Goal: Task Accomplishment & Management: Manage account settings

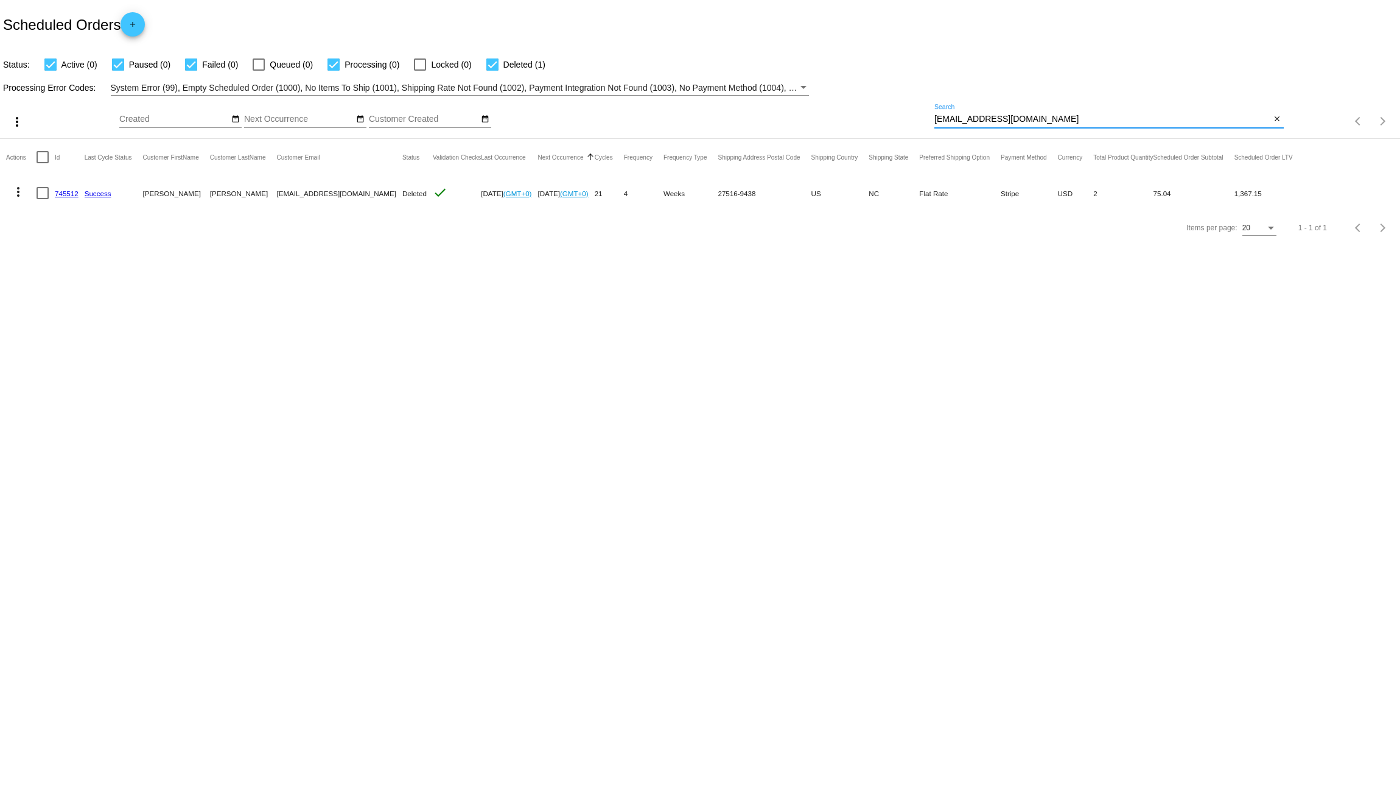
drag, startPoint x: 1018, startPoint y: 117, endPoint x: 841, endPoint y: 130, distance: 177.0
click at [846, 130] on div "more_vert Aug Jan Feb Mar [DATE]" at bounding box center [700, 117] width 1400 height 43
paste input "laurendubuc@hot"
type input "[EMAIL_ADDRESS][DOMAIN_NAME]"
click at [66, 192] on link "818067" at bounding box center [67, 193] width 24 height 8
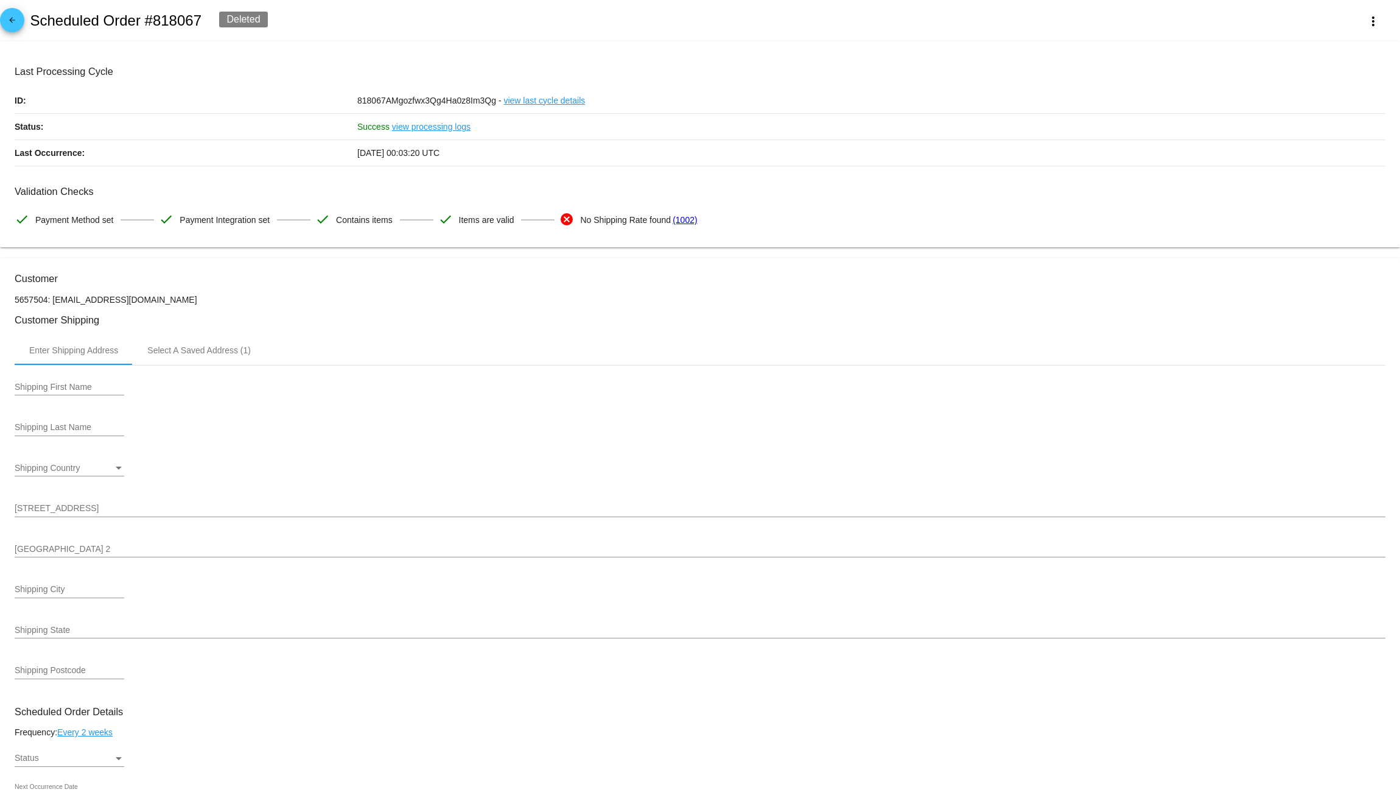
click at [688, 57] on mat-card "Last Processing Cycle ID: 818067AMgozfwx3Qg4Ha0z8Im3Qg - view last cycle detail…" at bounding box center [700, 144] width 1400 height 206
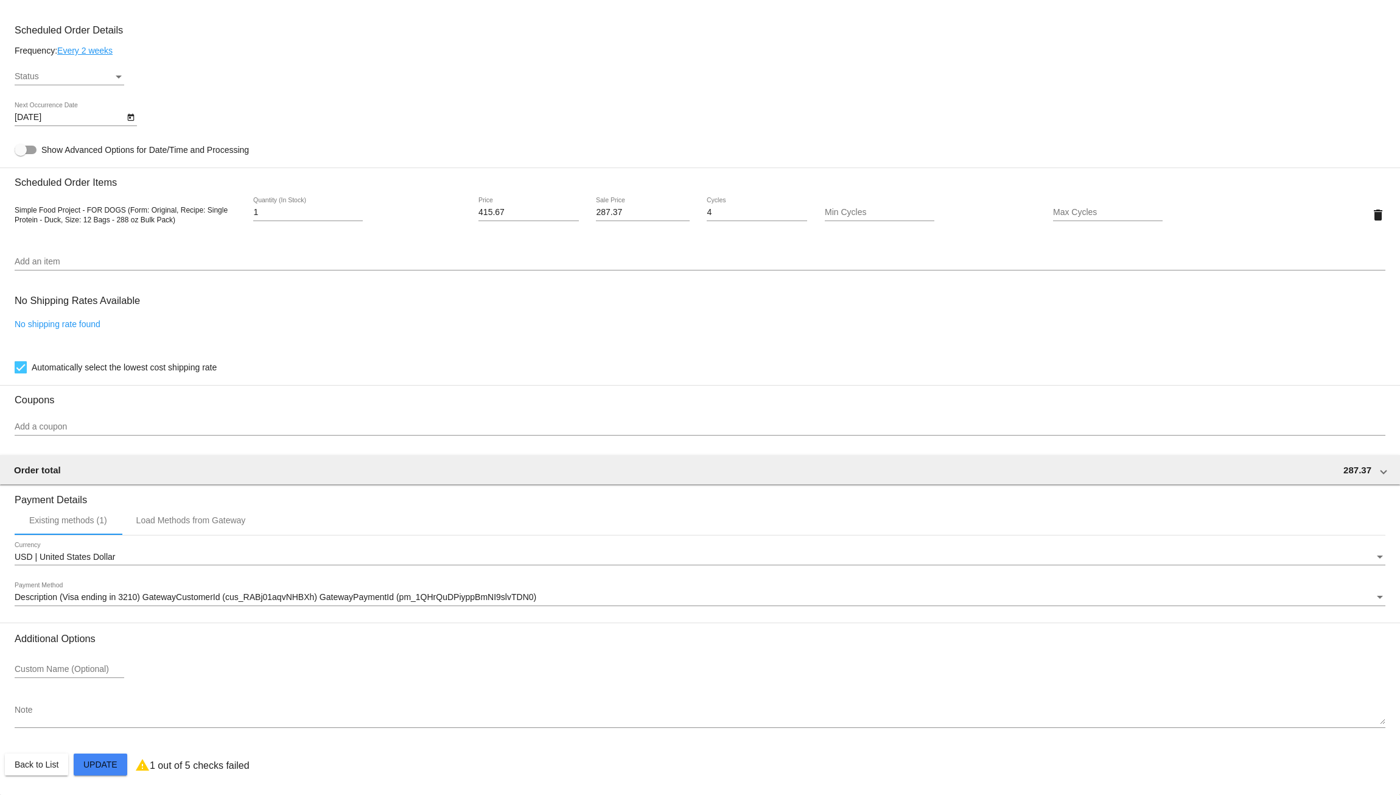
scroll to position [690, 0]
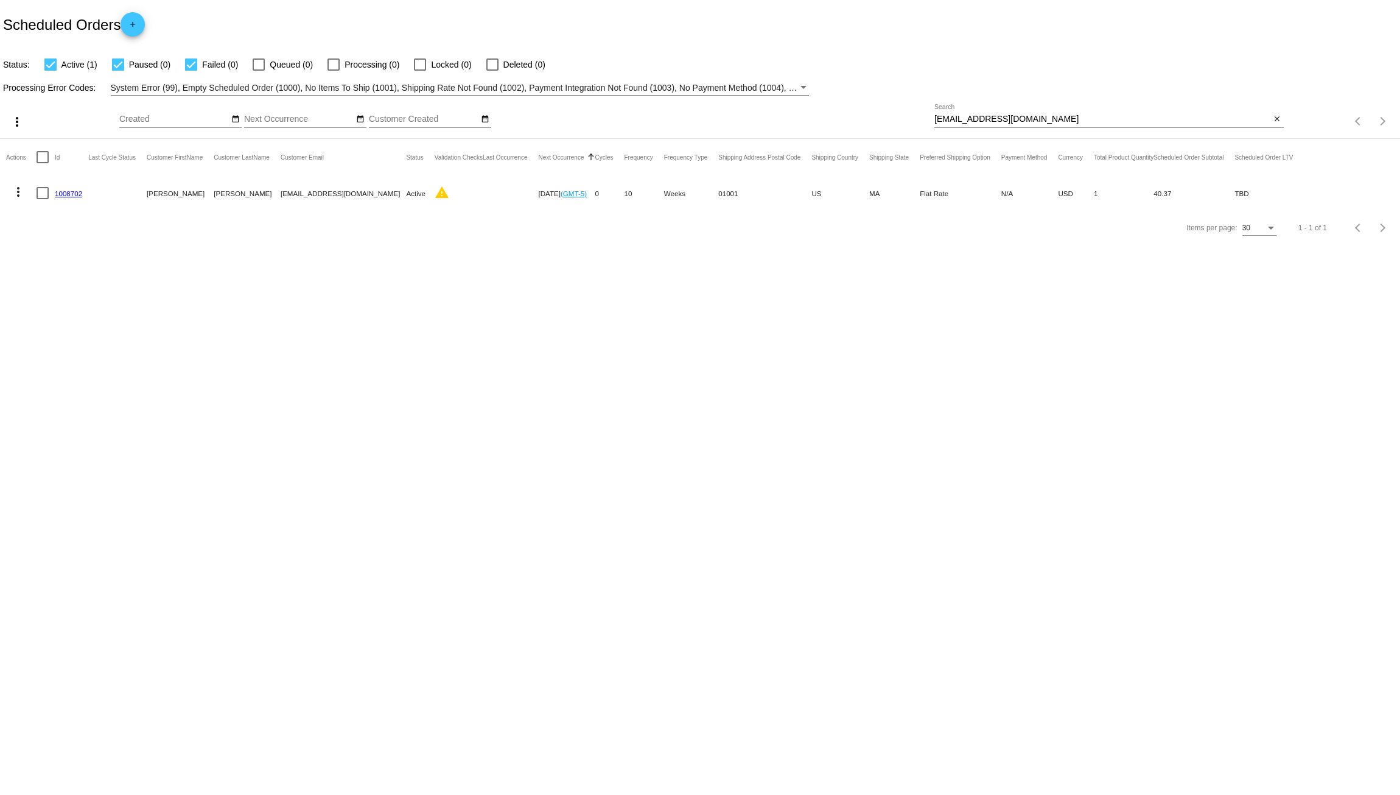
click at [72, 193] on link "1008702" at bounding box center [68, 193] width 27 height 8
drag, startPoint x: 871, startPoint y: 133, endPoint x: 796, endPoint y: 133, distance: 74.9
click at [809, 127] on div "more_vert Aug Jan Feb Mar Apr 1" at bounding box center [700, 117] width 1400 height 43
paste input "aurendubuc@hot"
type input "[EMAIL_ADDRESS][DOMAIN_NAME]"
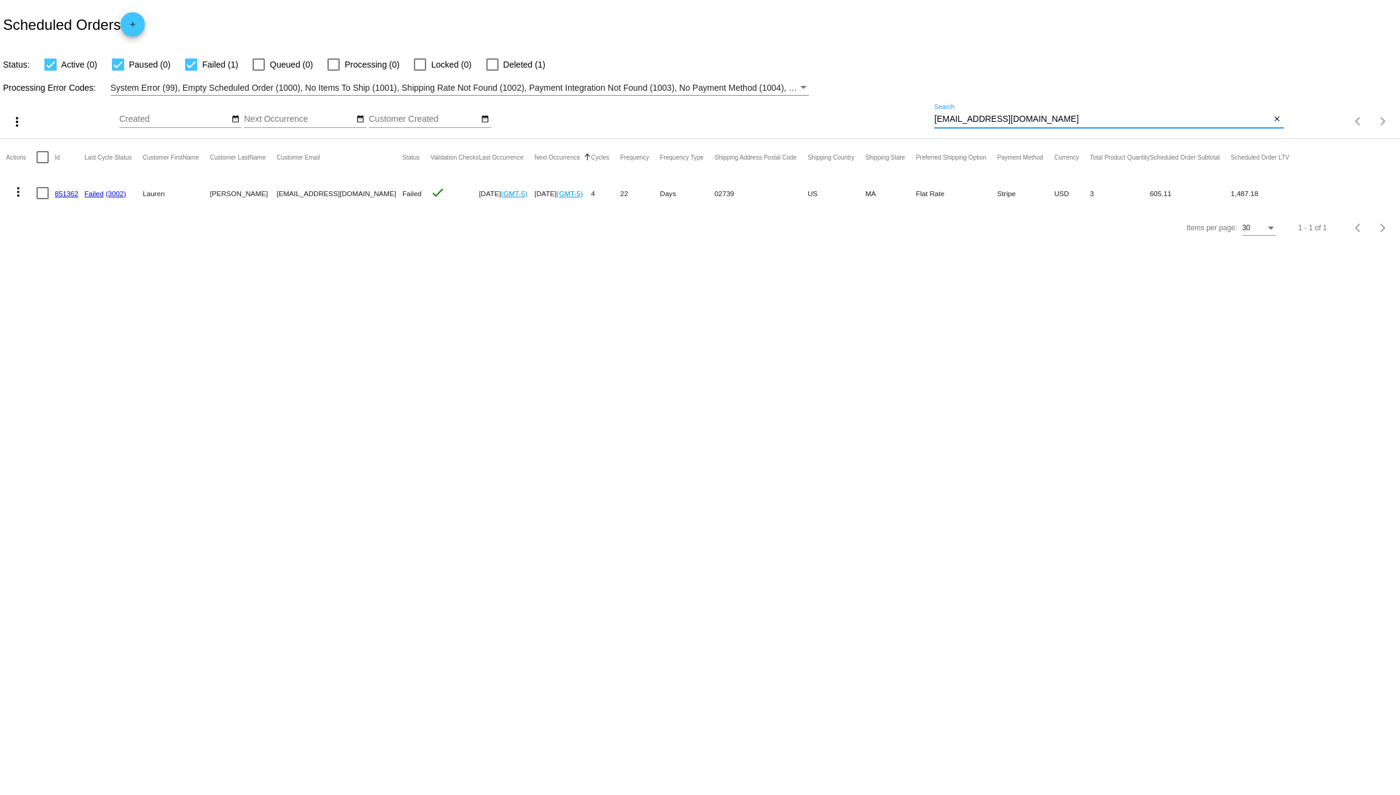
click at [69, 189] on link "851362" at bounding box center [67, 193] width 24 height 8
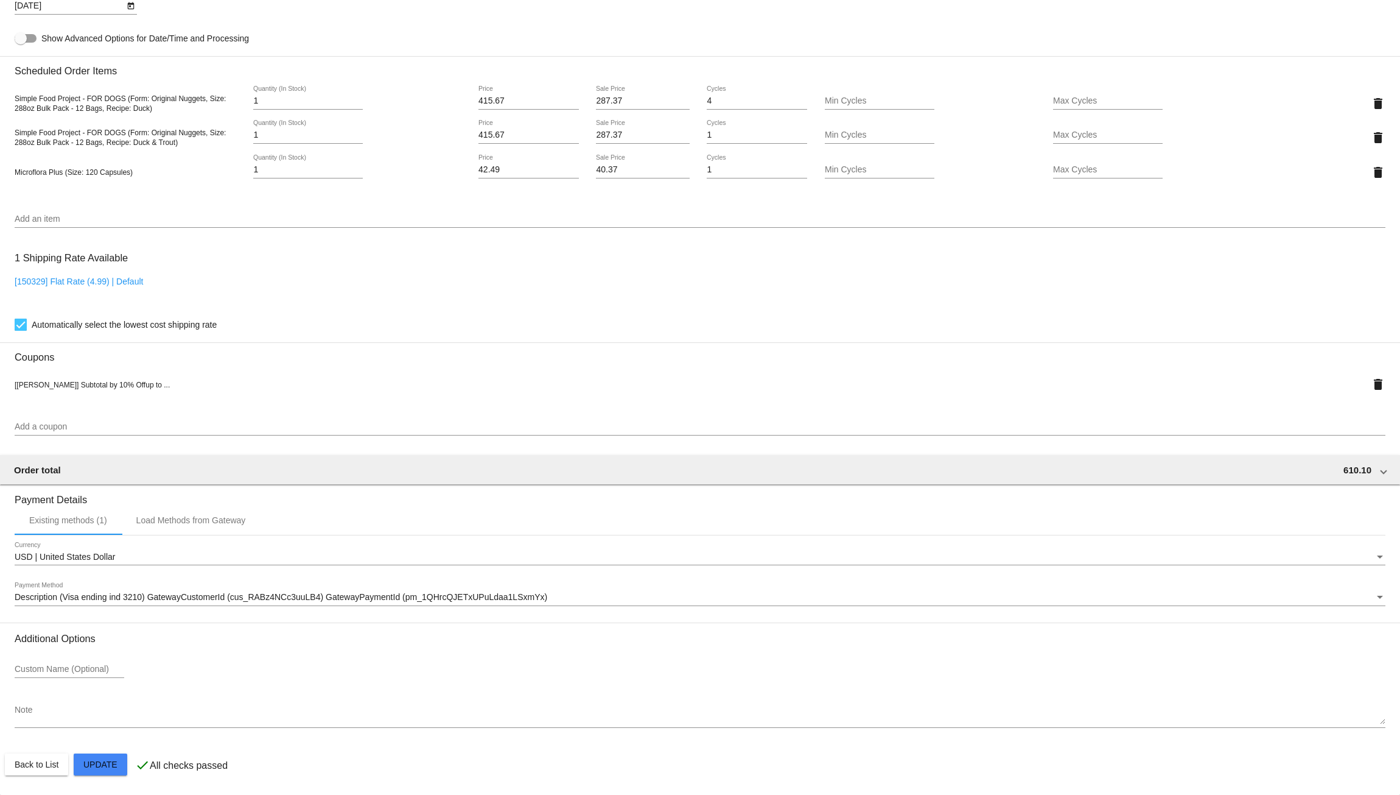
scroll to position [827, 0]
click at [94, 416] on div "Add a coupon" at bounding box center [700, 424] width 1371 height 24
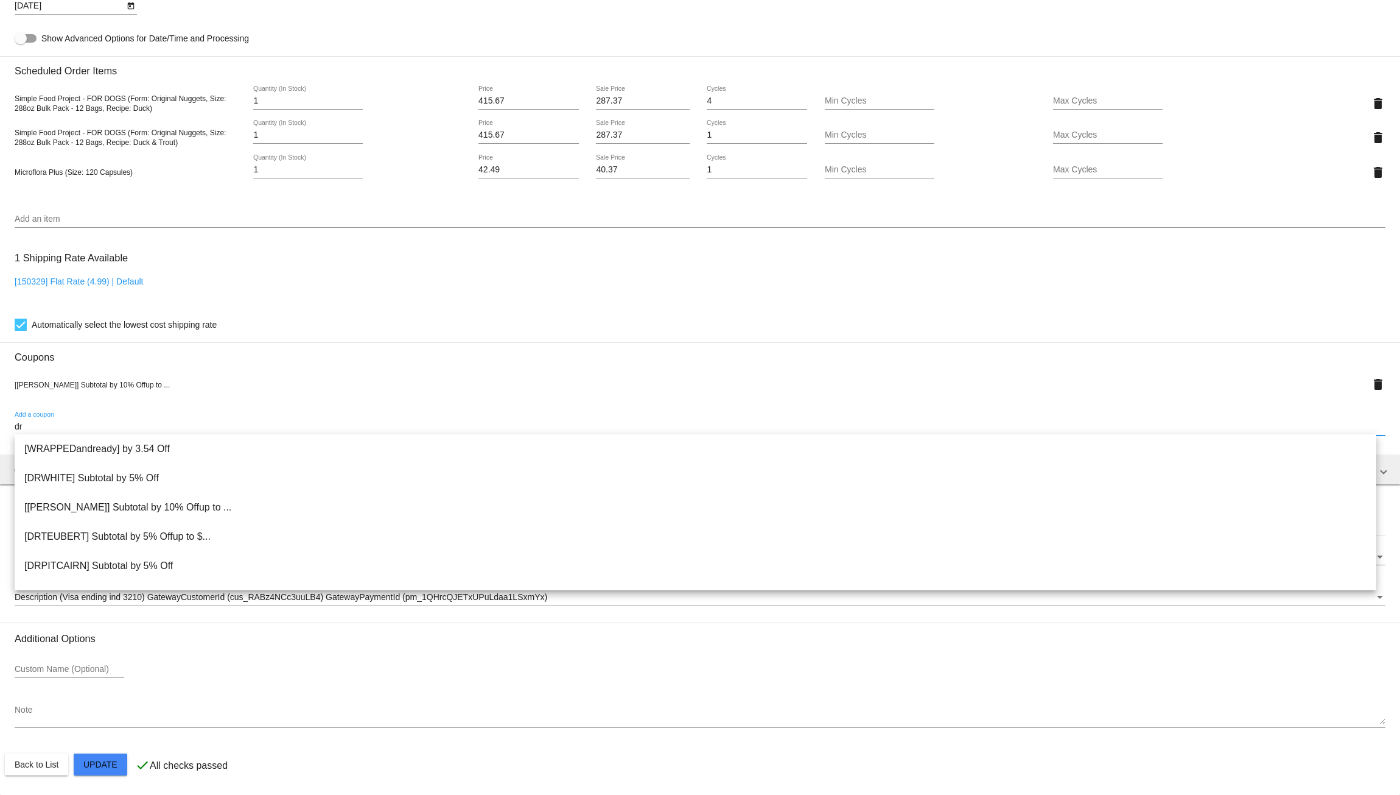
type input "dr"
click at [434, 323] on div "Automatically select the lowest cost shipping rate" at bounding box center [700, 324] width 1371 height 15
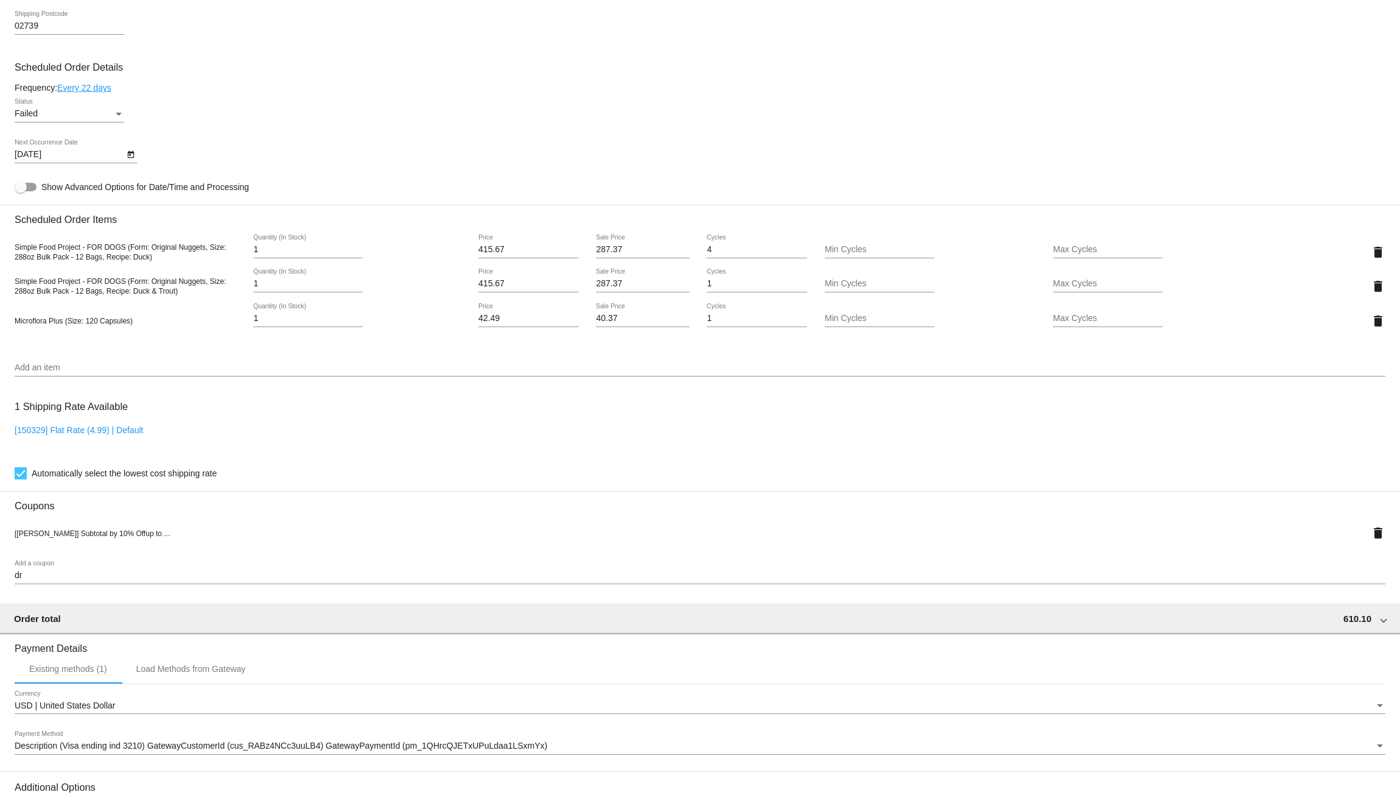
scroll to position [645, 0]
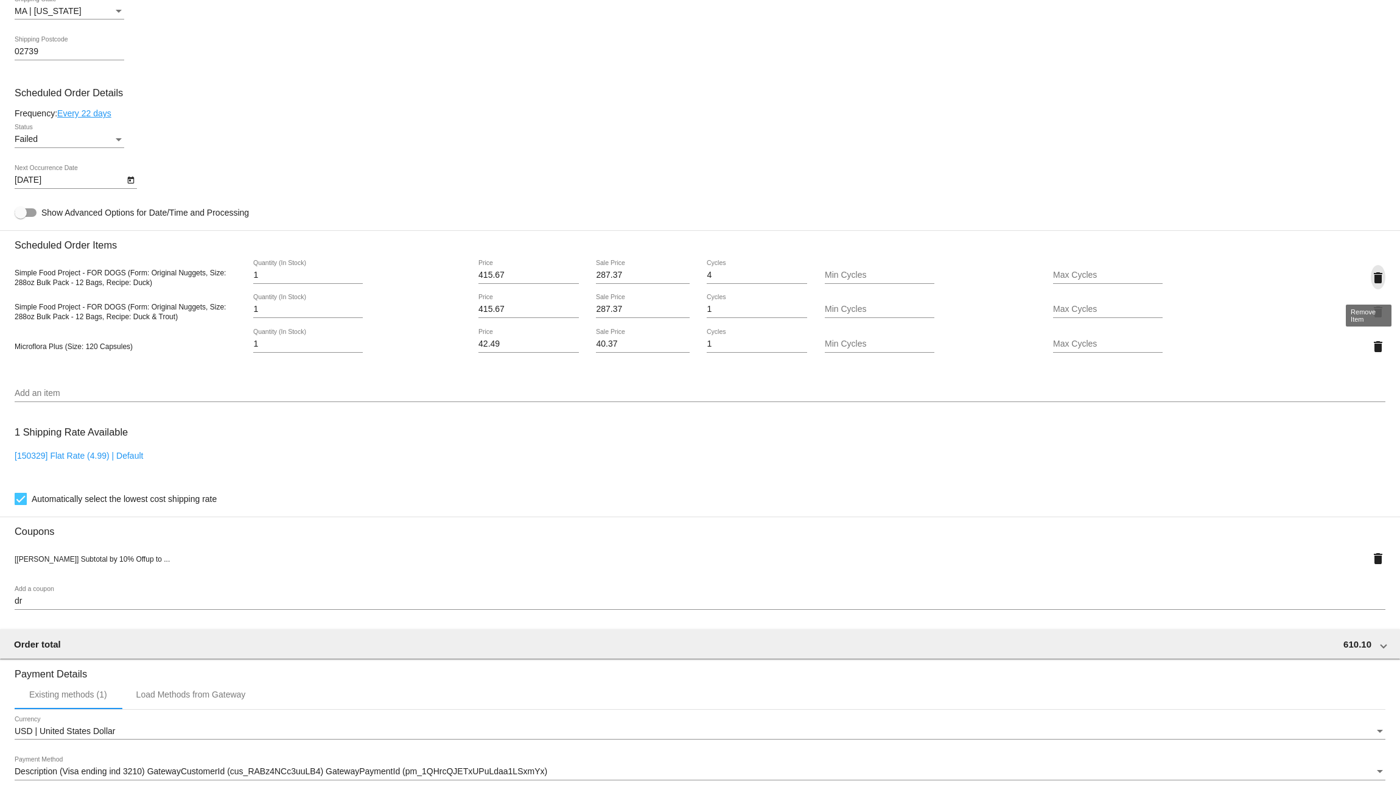
click at [1371, 285] on mat-icon "delete" at bounding box center [1378, 277] width 15 height 15
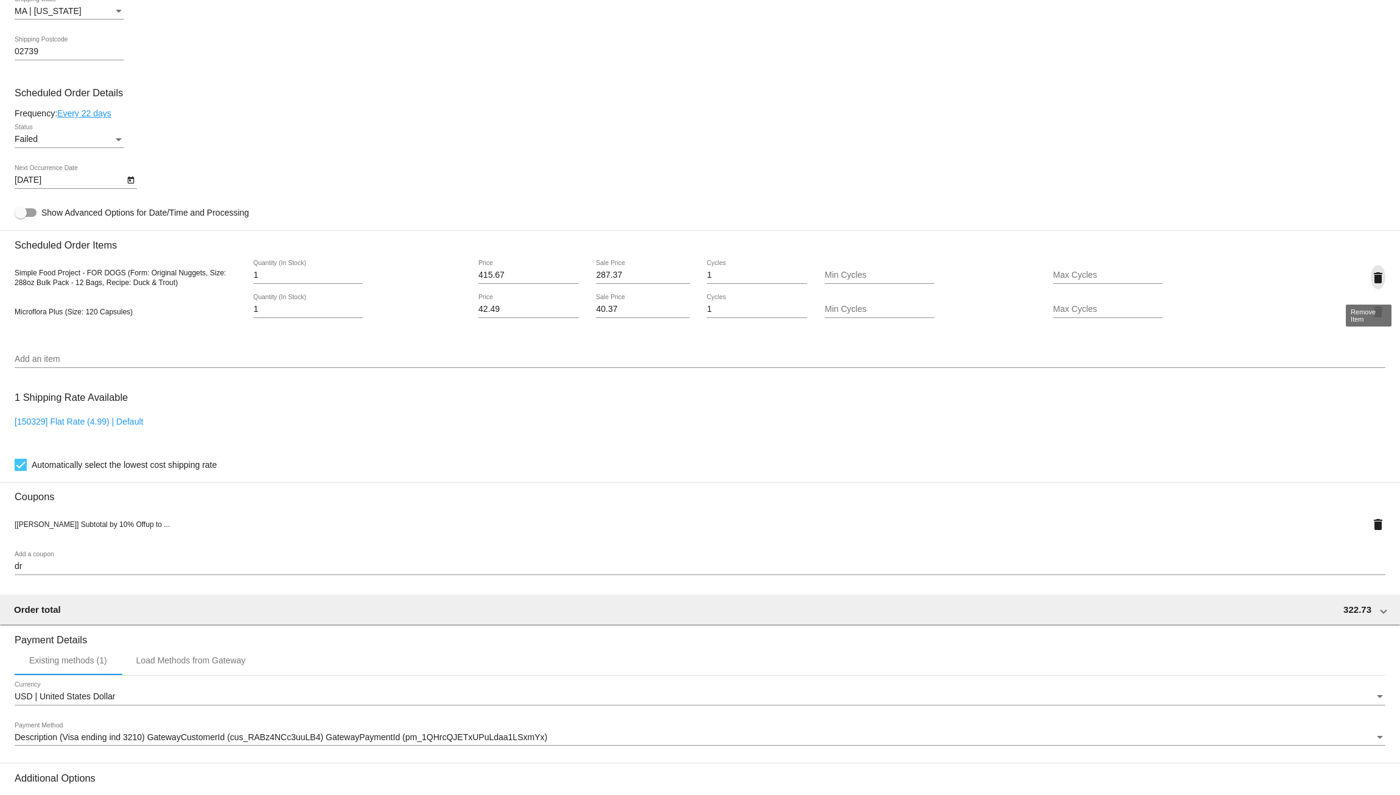
click at [1371, 281] on mat-icon "delete" at bounding box center [1378, 277] width 15 height 15
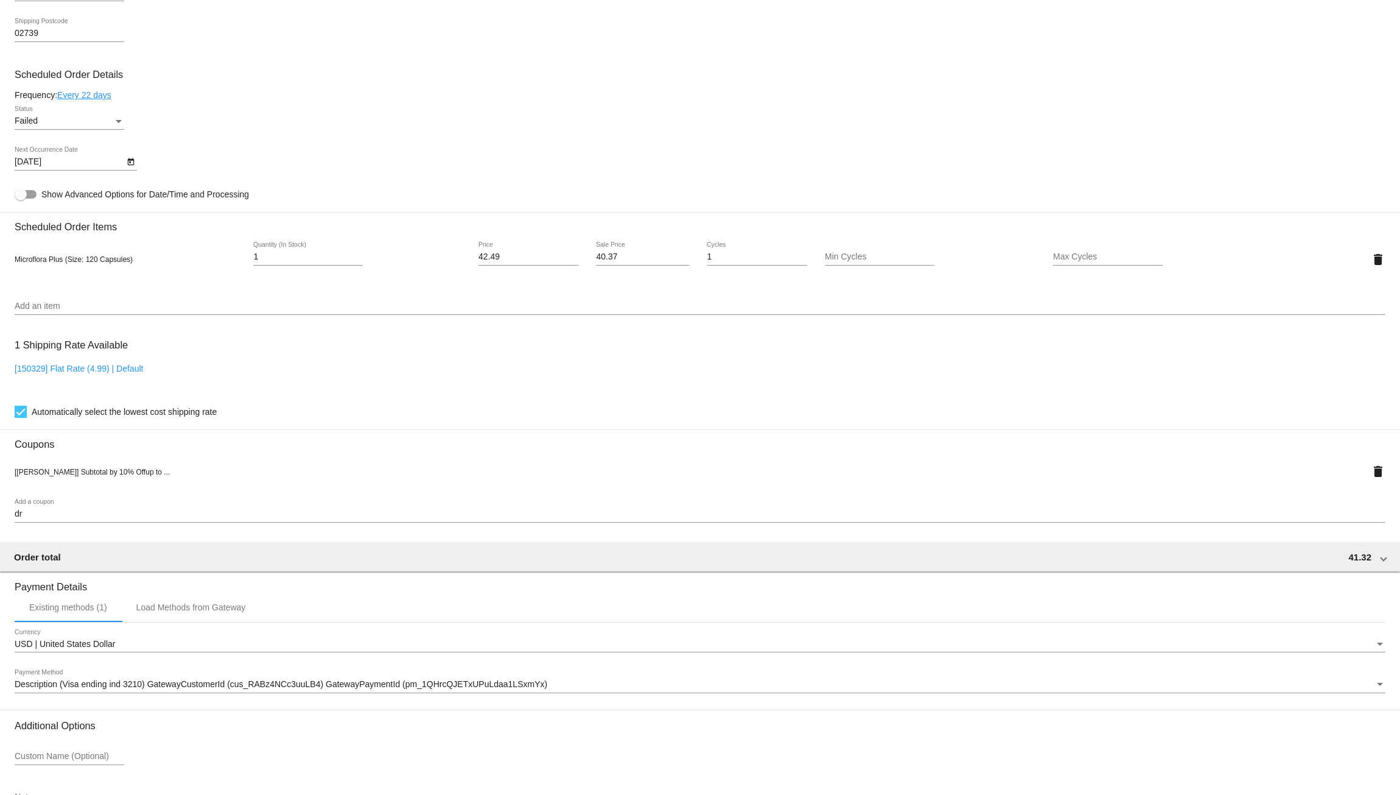
scroll to position [759, 0]
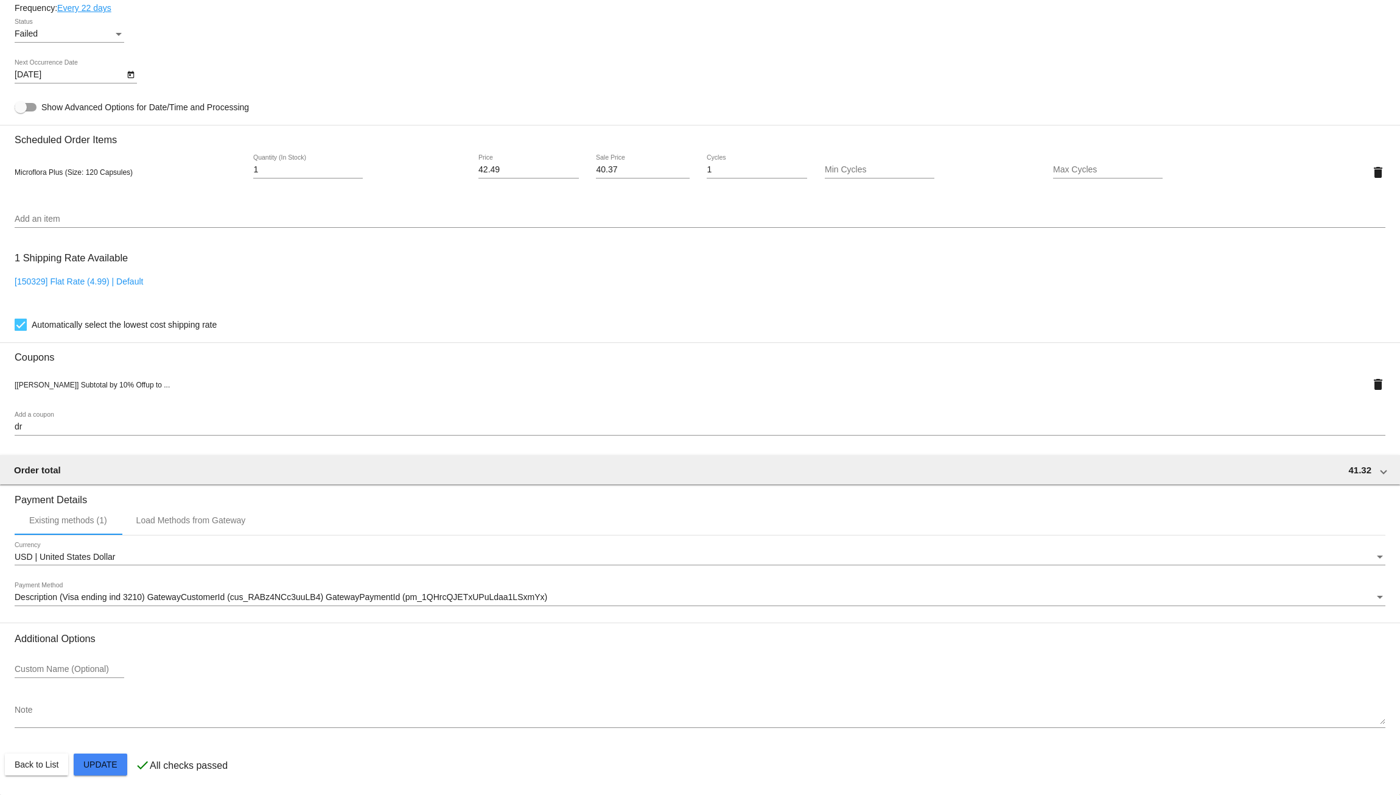
click at [104, 766] on mat-card "Customer 5671350: Lauren Dubuc laurendubuc@hotmail.com Customer Shipping Enter …" at bounding box center [700, 164] width 1400 height 1260
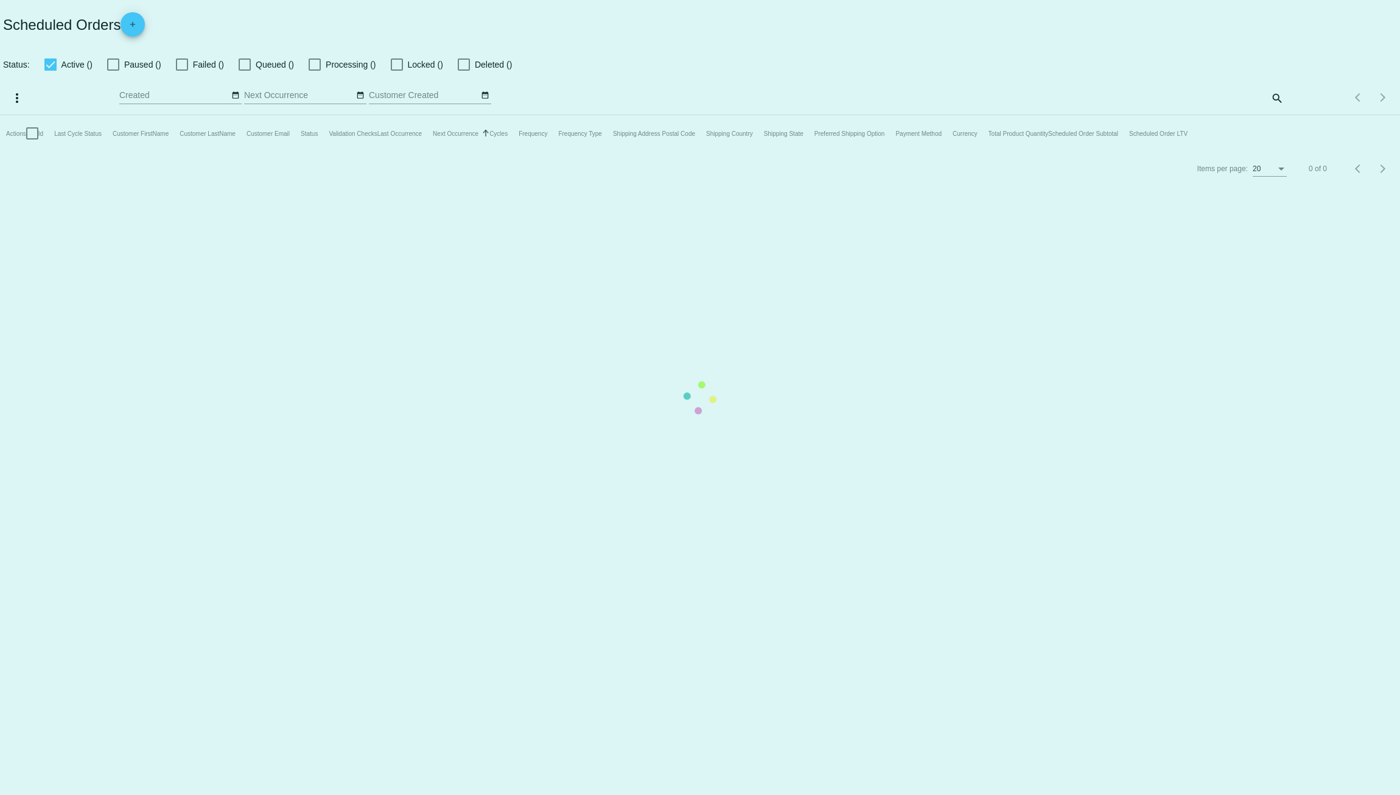
checkbox input "true"
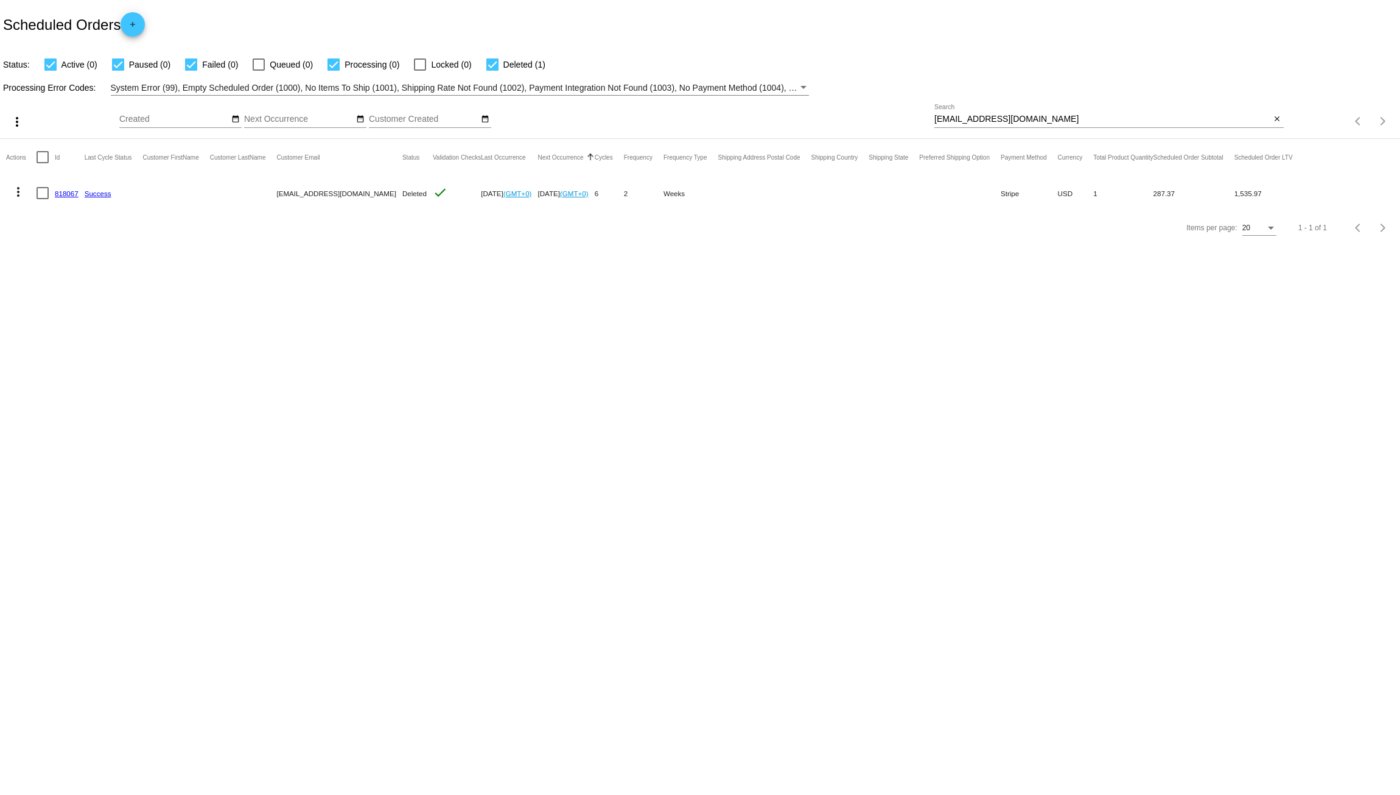
click at [64, 190] on link "818067" at bounding box center [67, 193] width 24 height 8
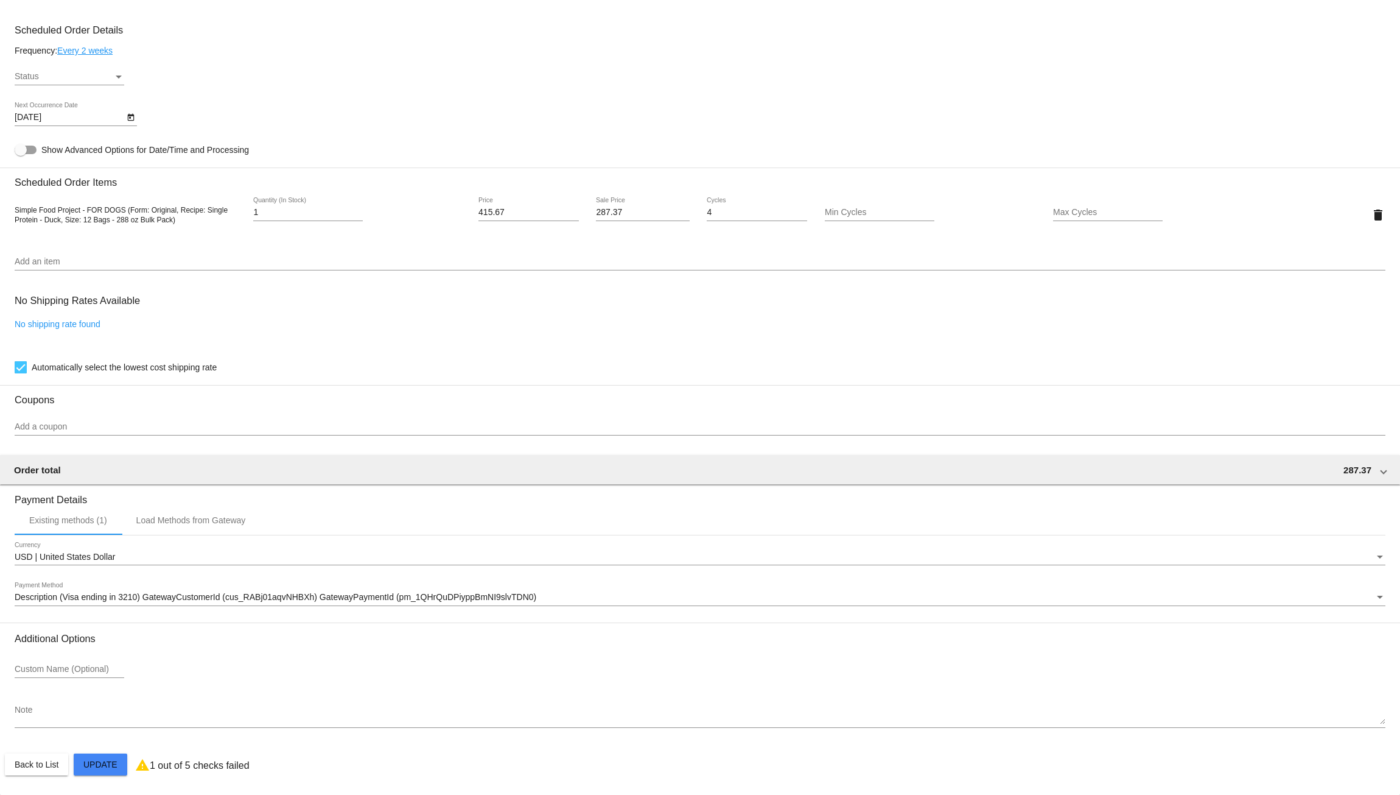
scroll to position [690, 0]
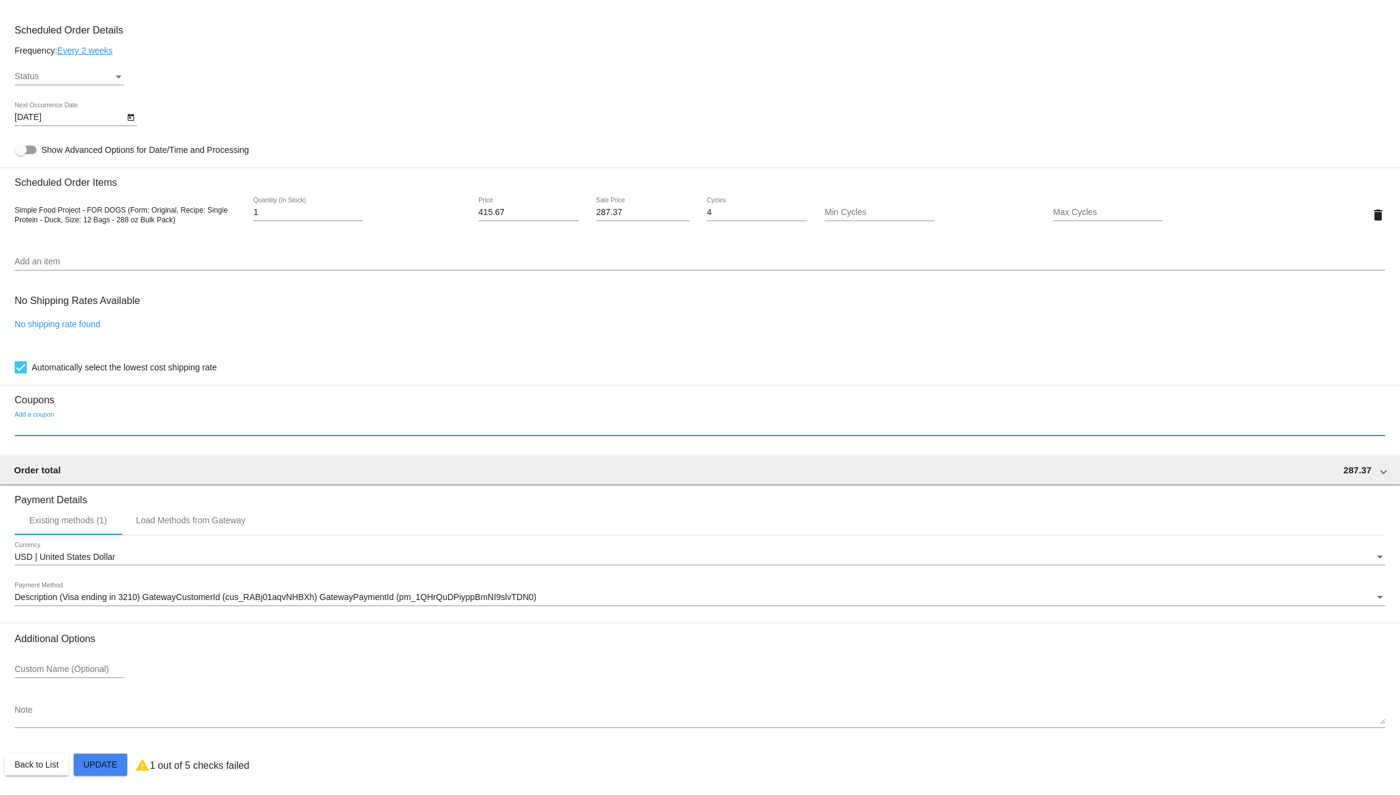
click at [63, 426] on input "Add a coupon" at bounding box center [700, 427] width 1371 height 10
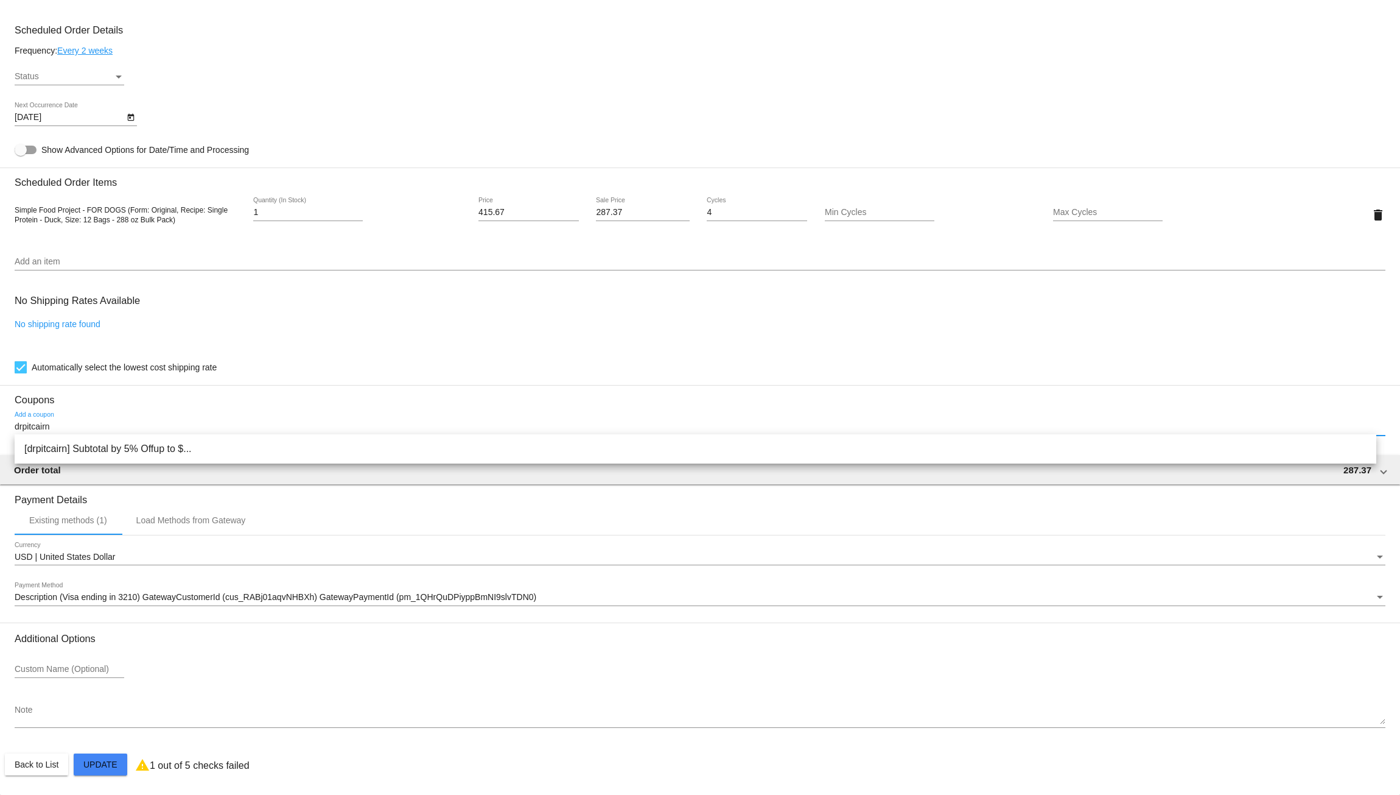
drag, startPoint x: 57, startPoint y: 429, endPoint x: 10, endPoint y: 423, distance: 47.3
click at [10, 423] on mat-card "Customer 5657504: laurendubuc@hotmail.com Customer Shipping Enter Shipping Addr…" at bounding box center [700, 186] width 1400 height 1218
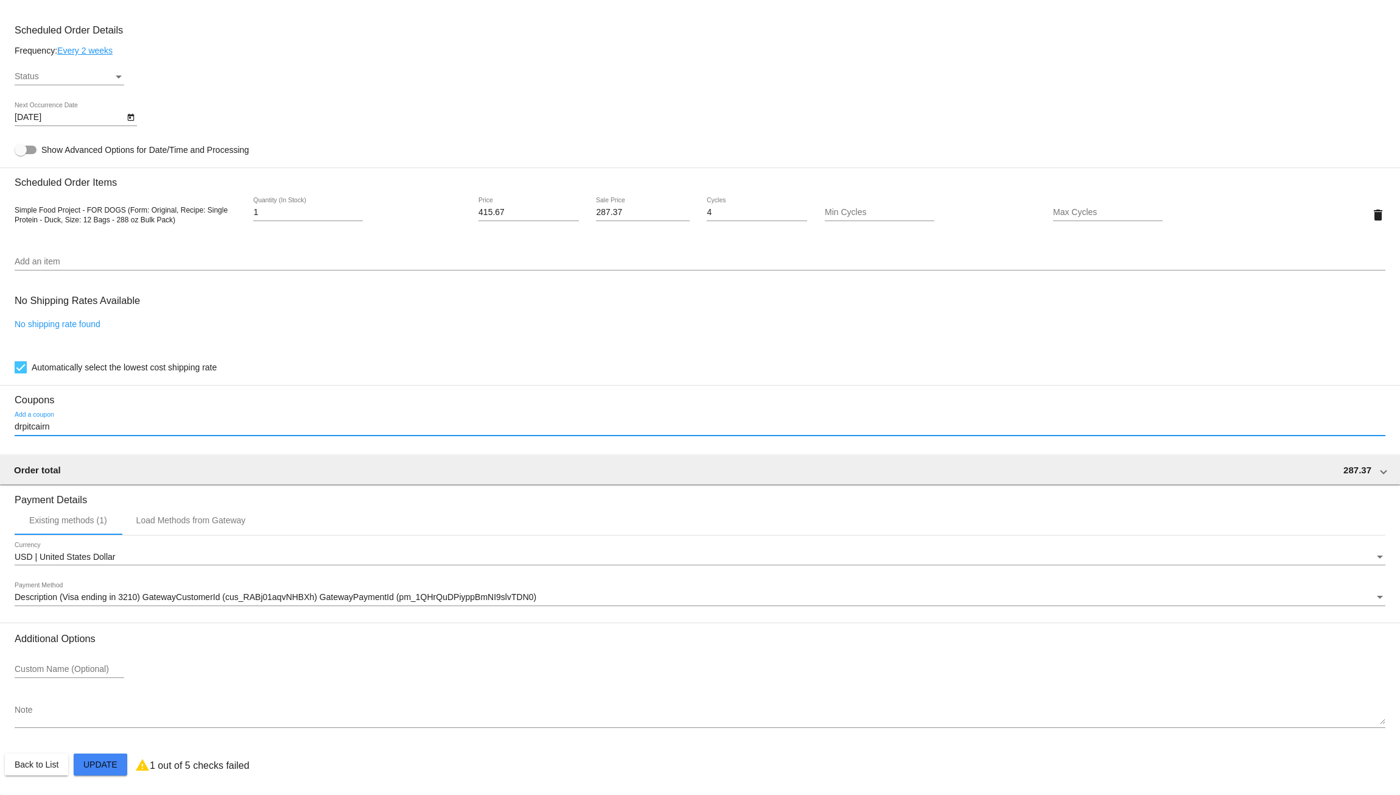
type input "drpitcairn"
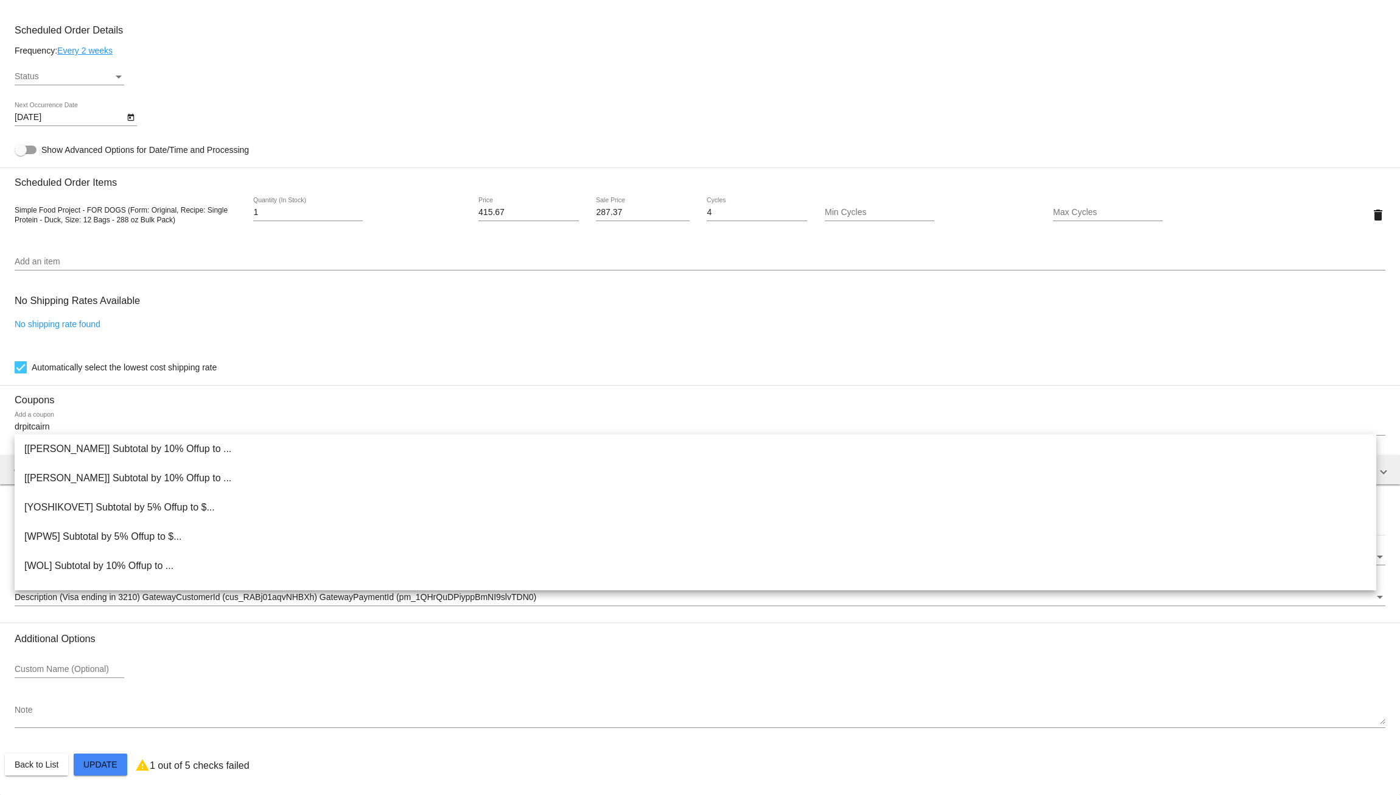
click at [1042, 162] on mat-card-content "Customer 5657504: laurendubuc@hotmail.com Customer Shipping Enter Shipping Addr…" at bounding box center [700, 164] width 1371 height 1147
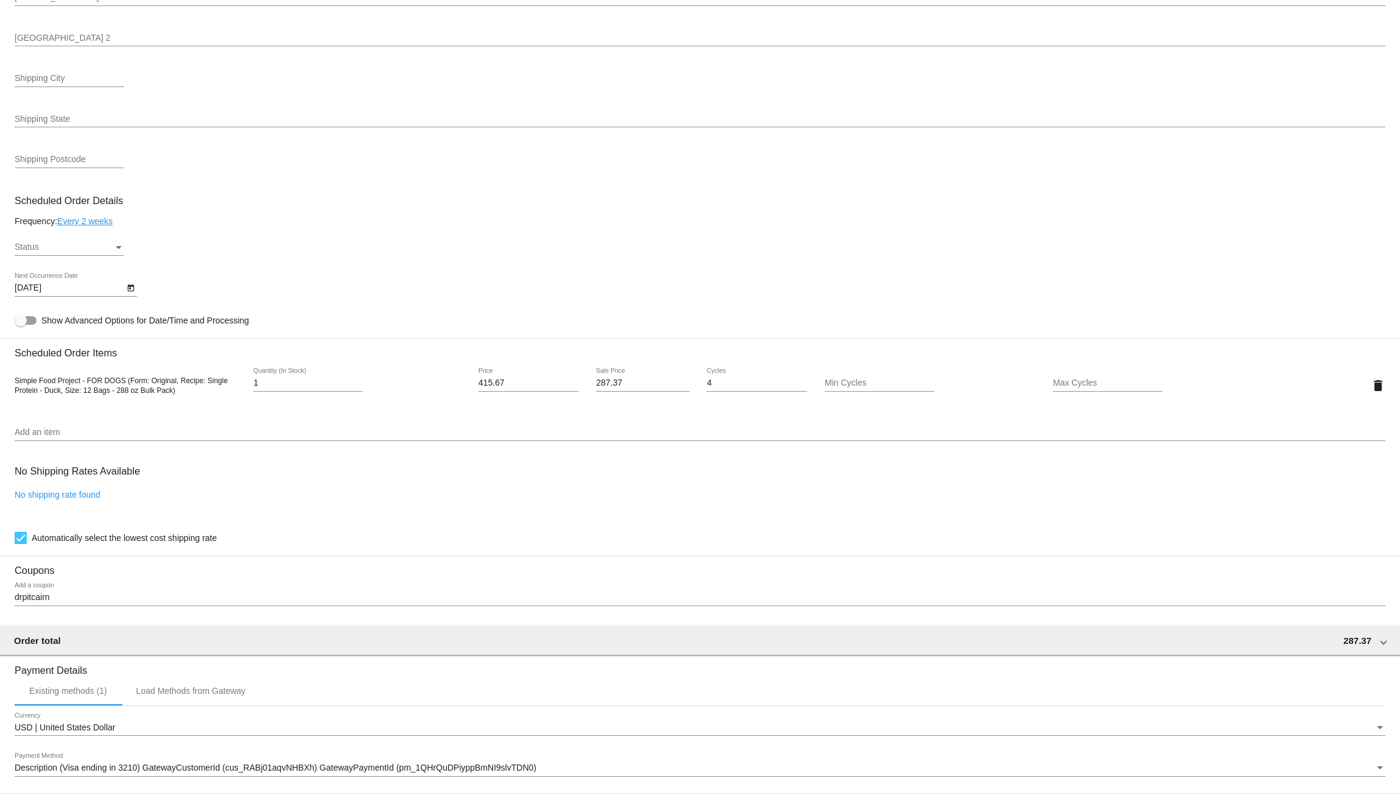
scroll to position [507, 0]
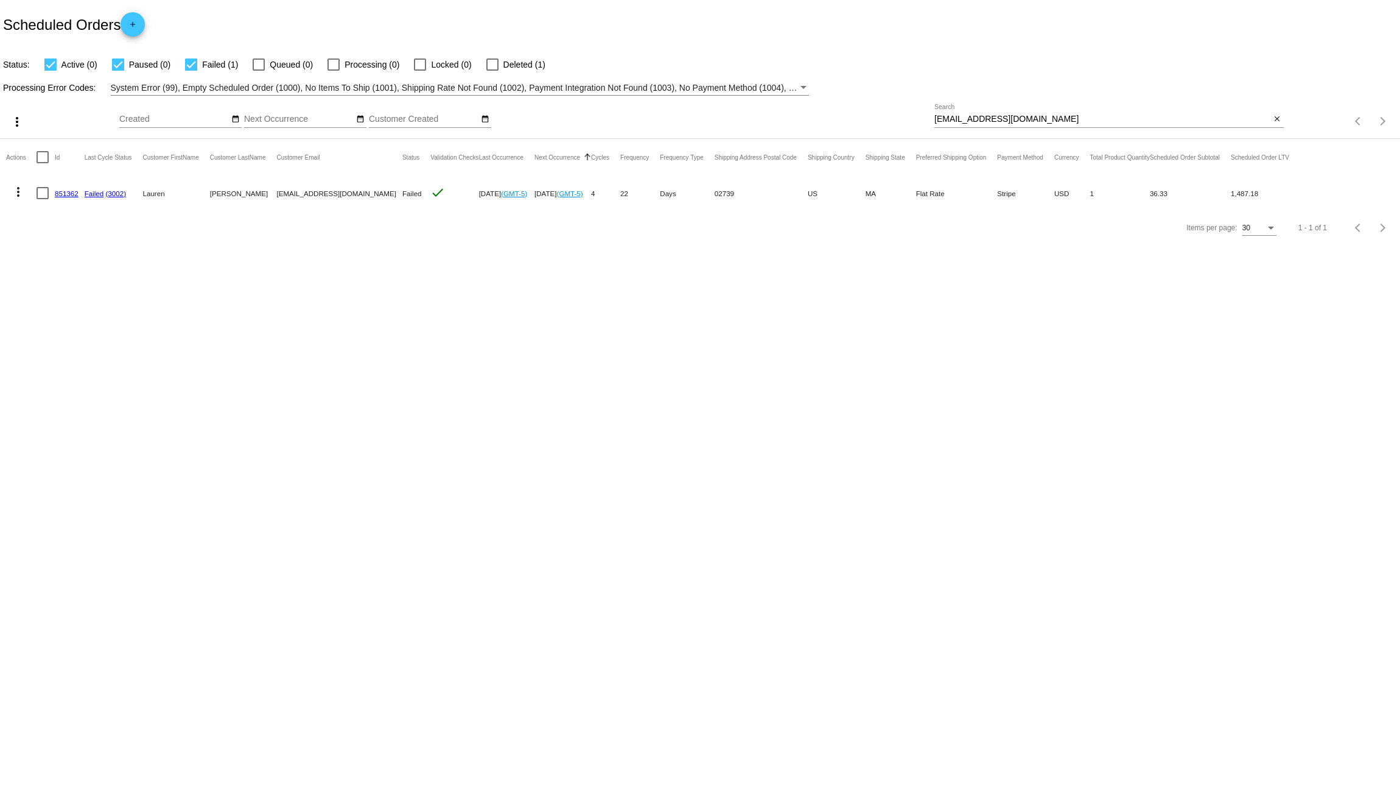
click at [64, 193] on link "851362" at bounding box center [67, 193] width 24 height 8
